Goal: Find specific page/section: Find specific page/section

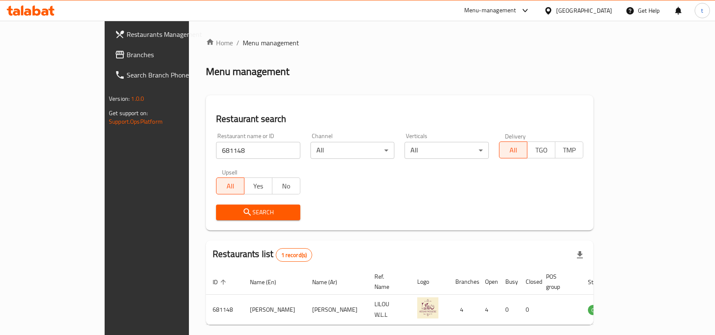
scroll to position [26, 0]
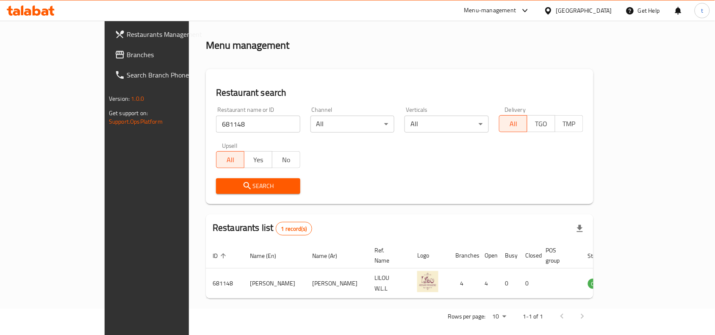
click at [127, 59] on span "Branches" at bounding box center [172, 55] width 91 height 10
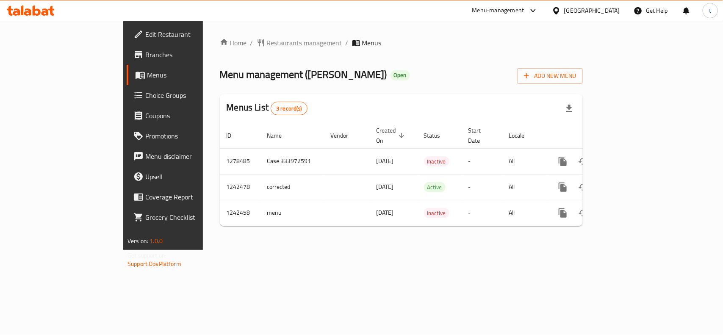
click at [267, 47] on span "Restaurants management" at bounding box center [304, 43] width 75 height 10
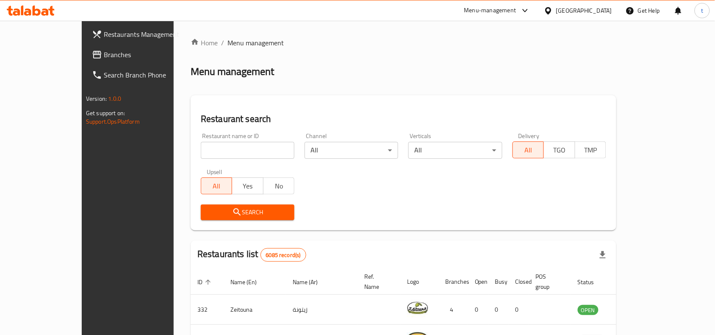
click at [201, 151] on input "search" at bounding box center [248, 150] width 94 height 17
paste input "681148"
type input "681148"
click at [207, 213] on span "Search" at bounding box center [247, 212] width 80 height 11
